Goal: Information Seeking & Learning: Learn about a topic

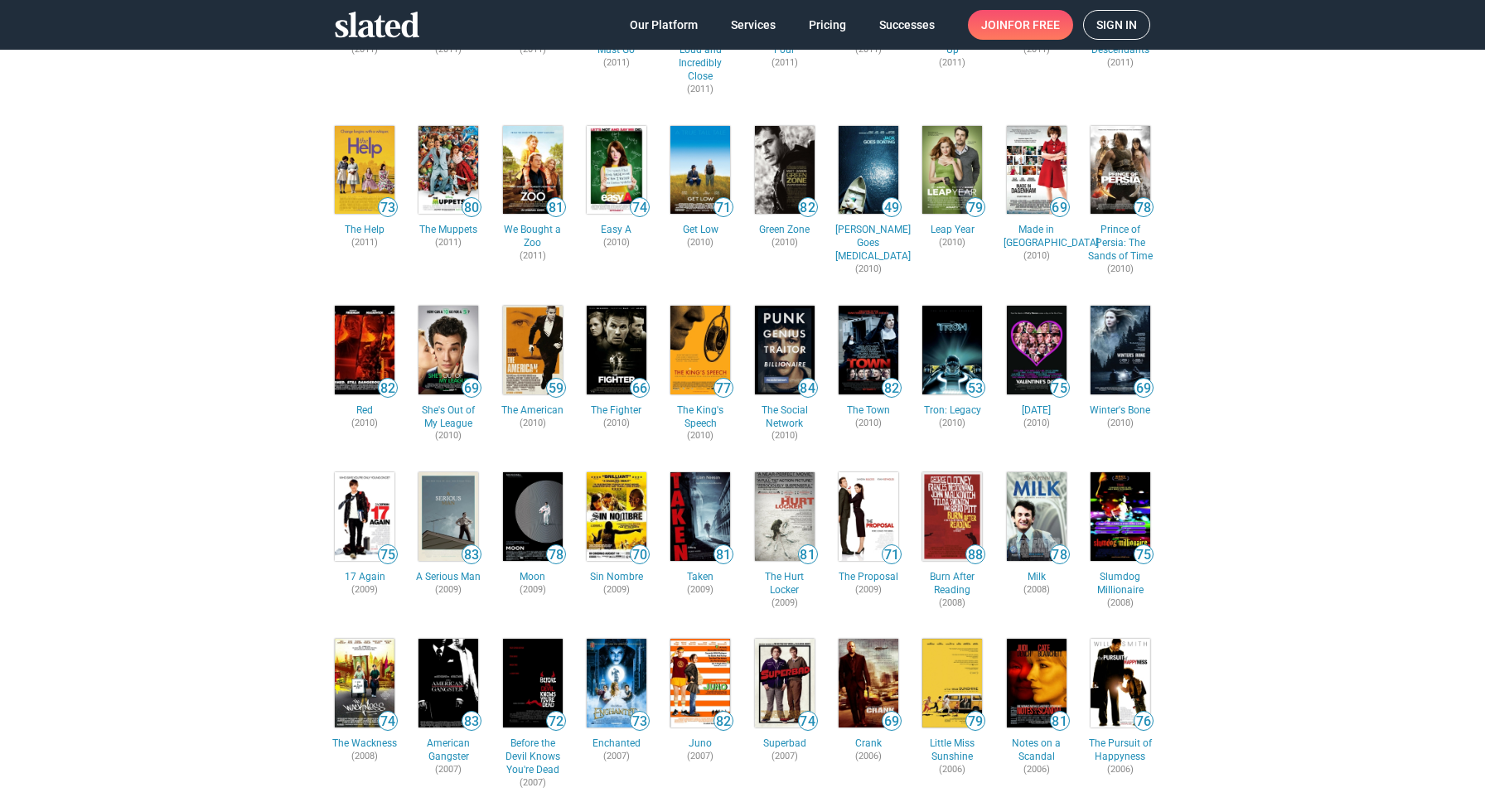
scroll to position [3102, 0]
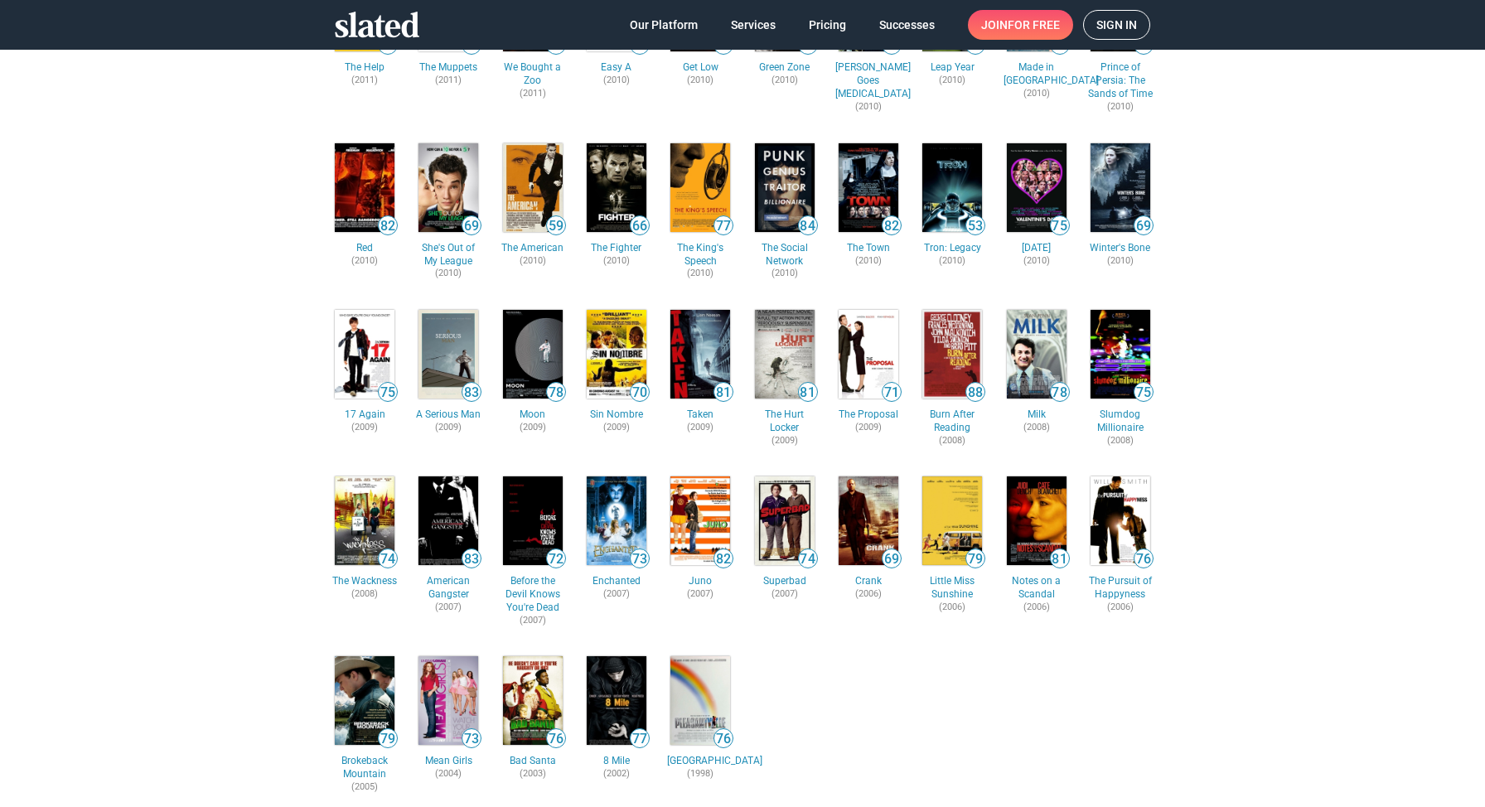
click at [883, 351] on img at bounding box center [868, 354] width 60 height 89
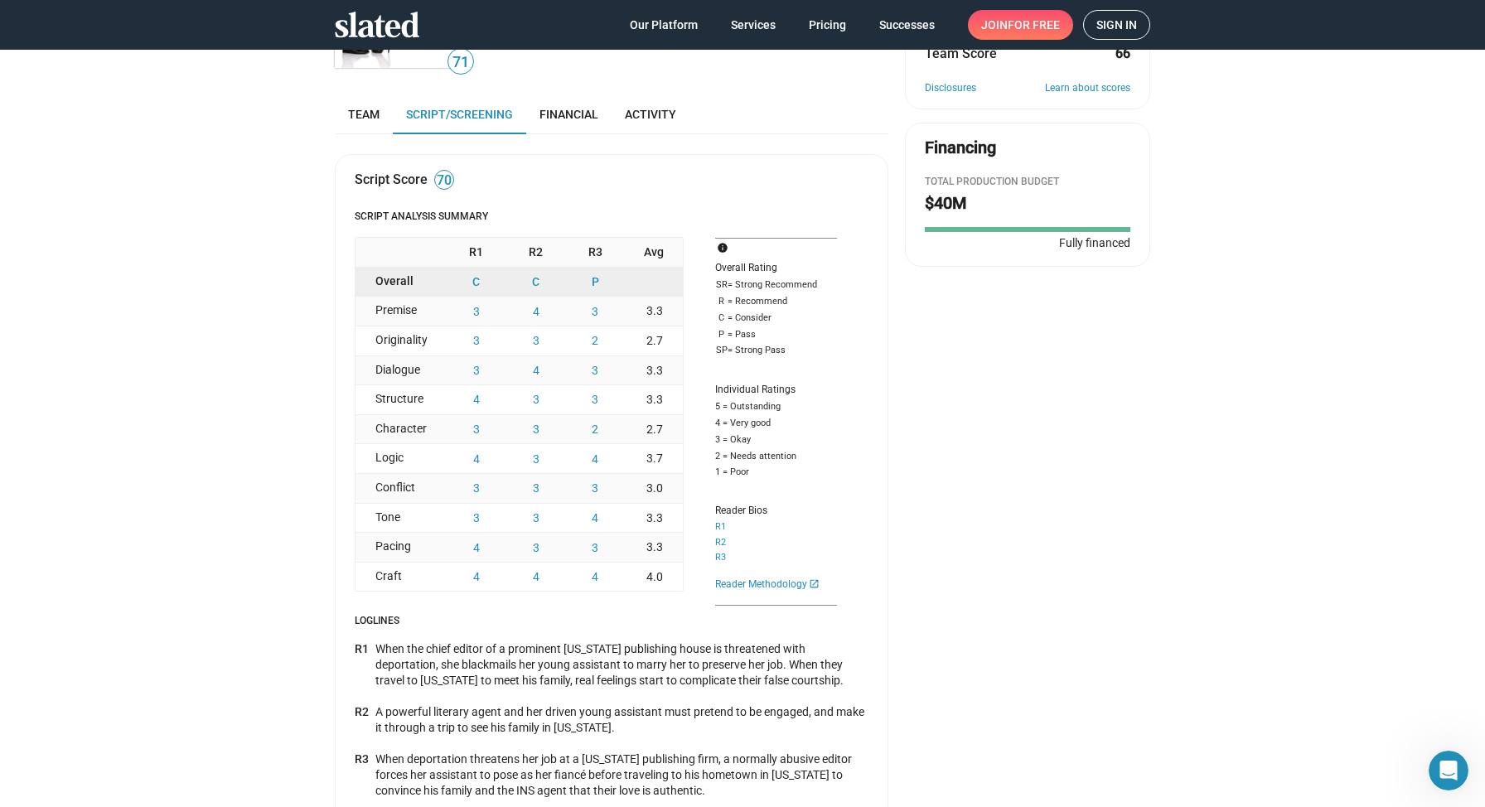
scroll to position [320, 0]
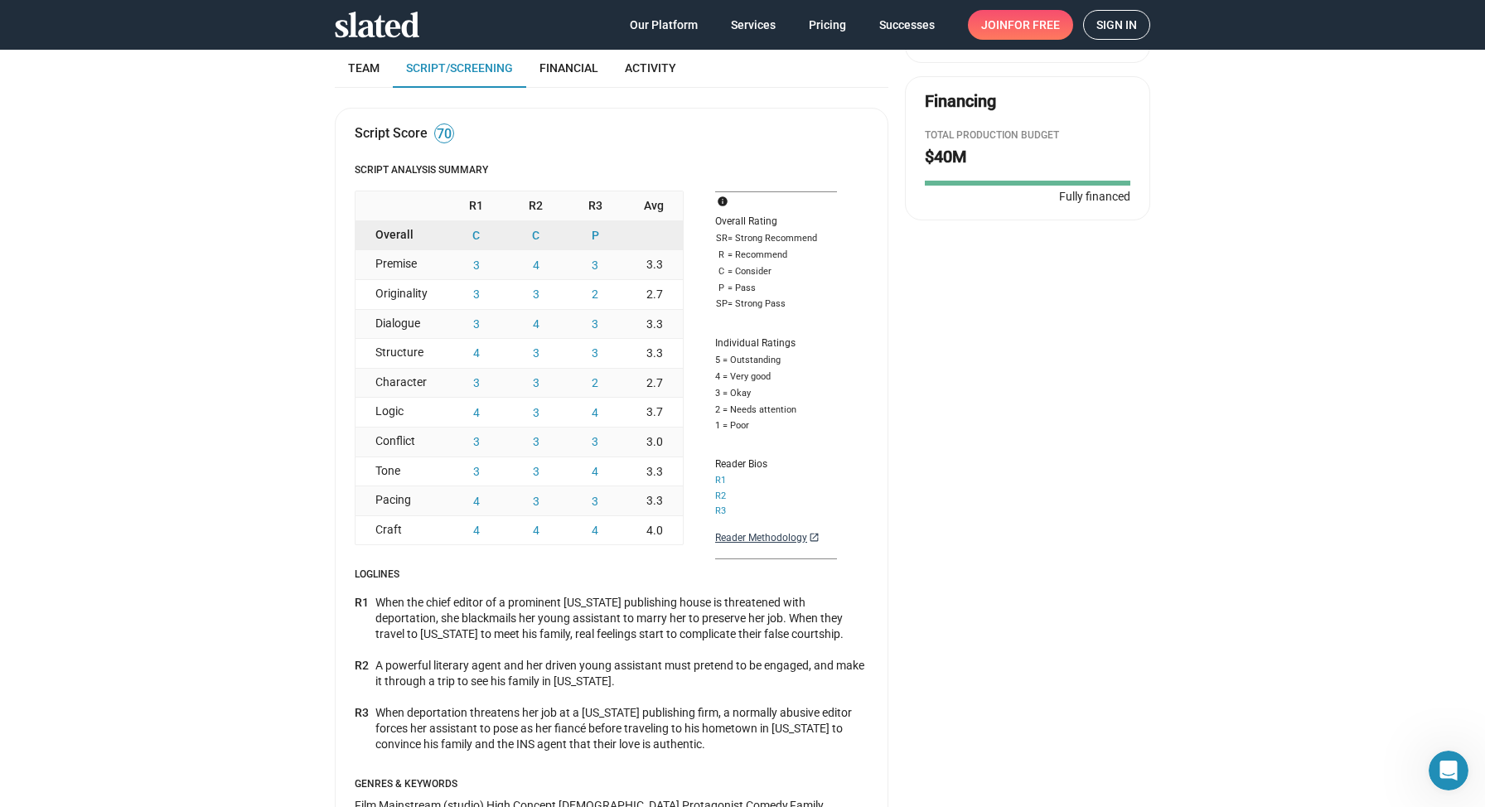
click at [770, 540] on link "Reader Methodology launch" at bounding box center [776, 538] width 122 height 14
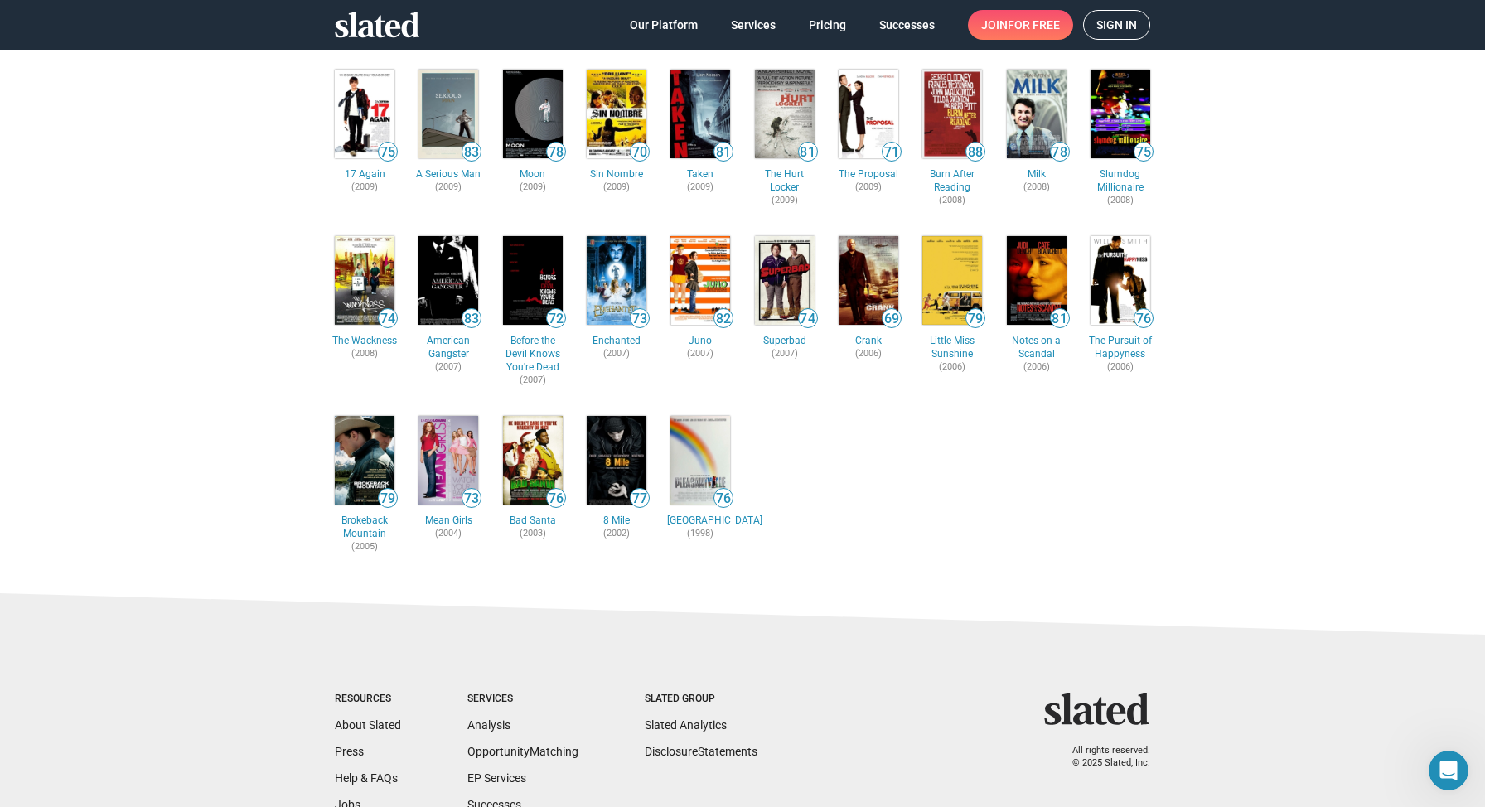
scroll to position [3464, 0]
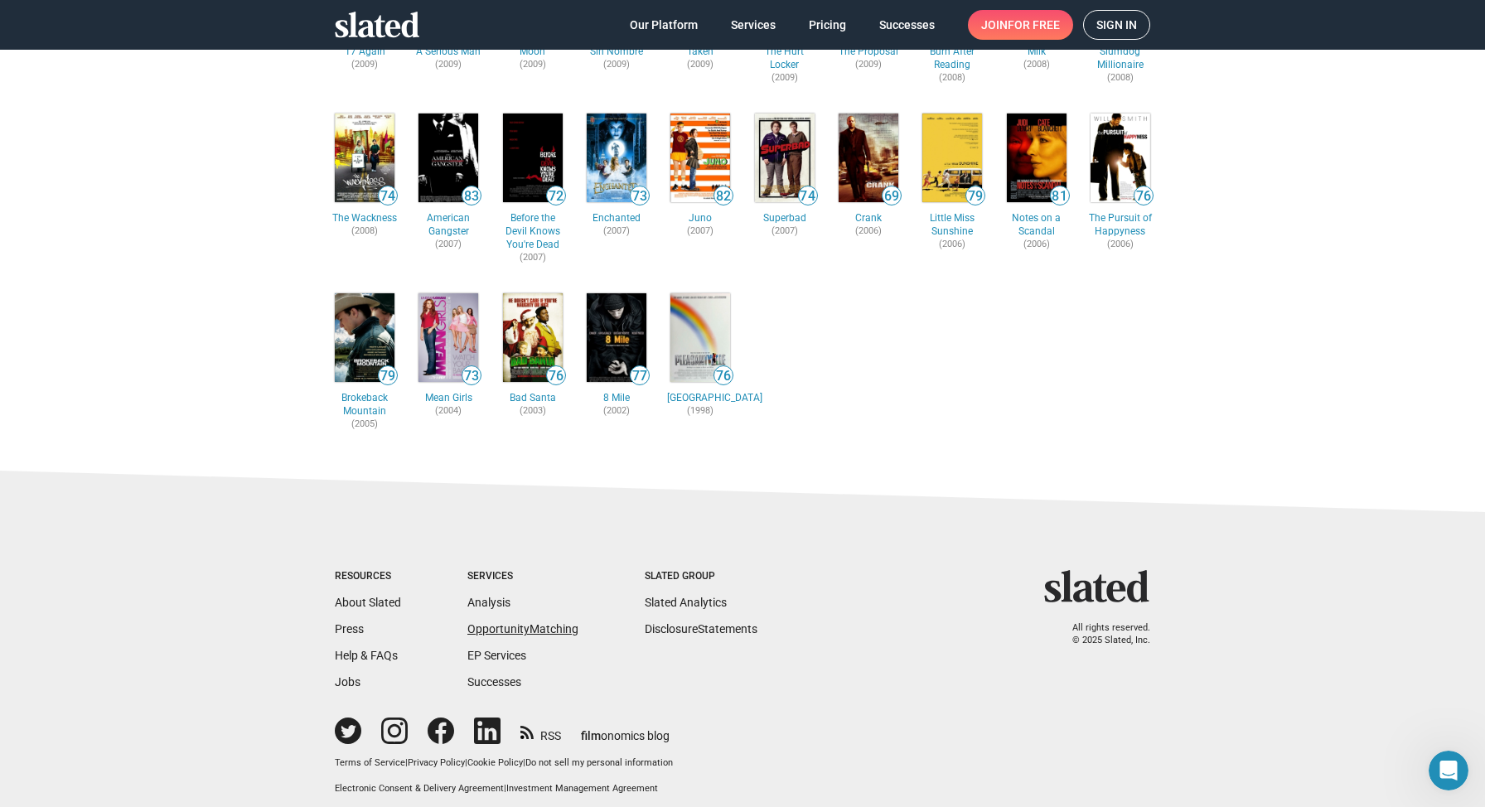
click at [534, 622] on link "Opportunity Matching" at bounding box center [522, 628] width 111 height 13
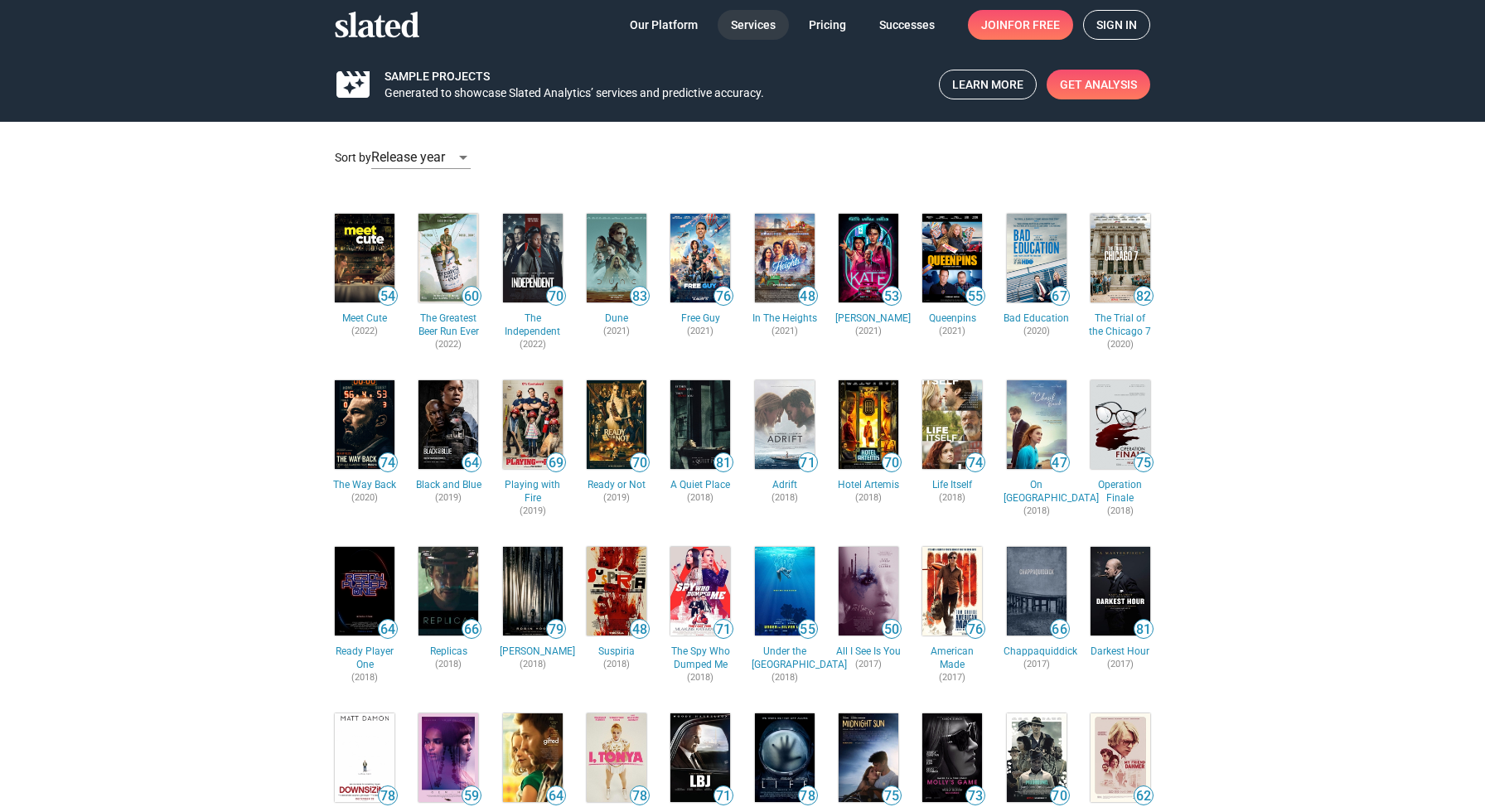
click at [760, 25] on span "Services" at bounding box center [753, 25] width 45 height 30
